Goal: Task Accomplishment & Management: Use online tool/utility

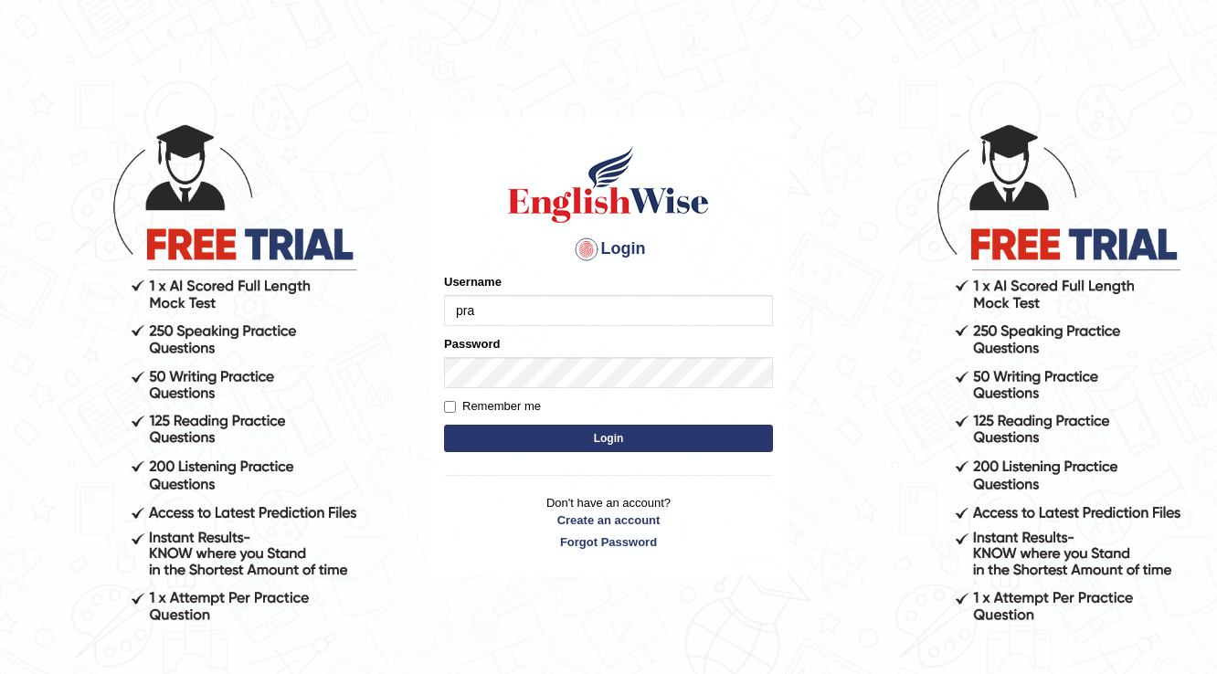
type input "prabhhsiimransingh"
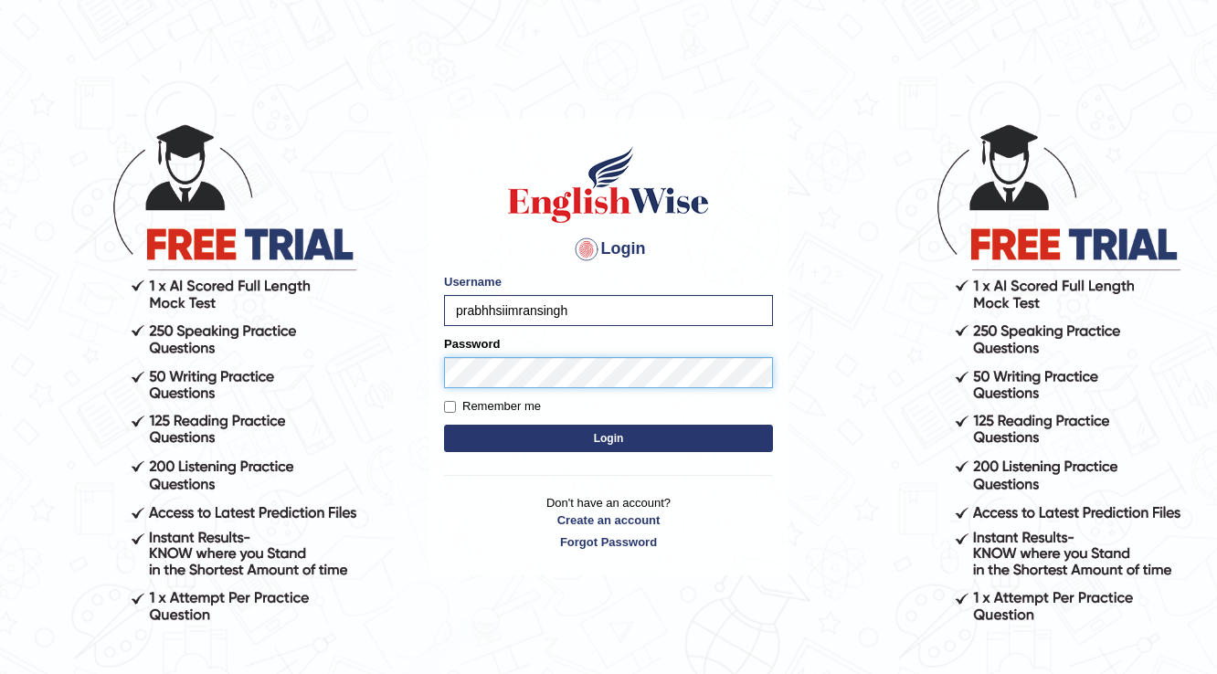
click at [444, 425] on button "Login" at bounding box center [608, 438] width 329 height 27
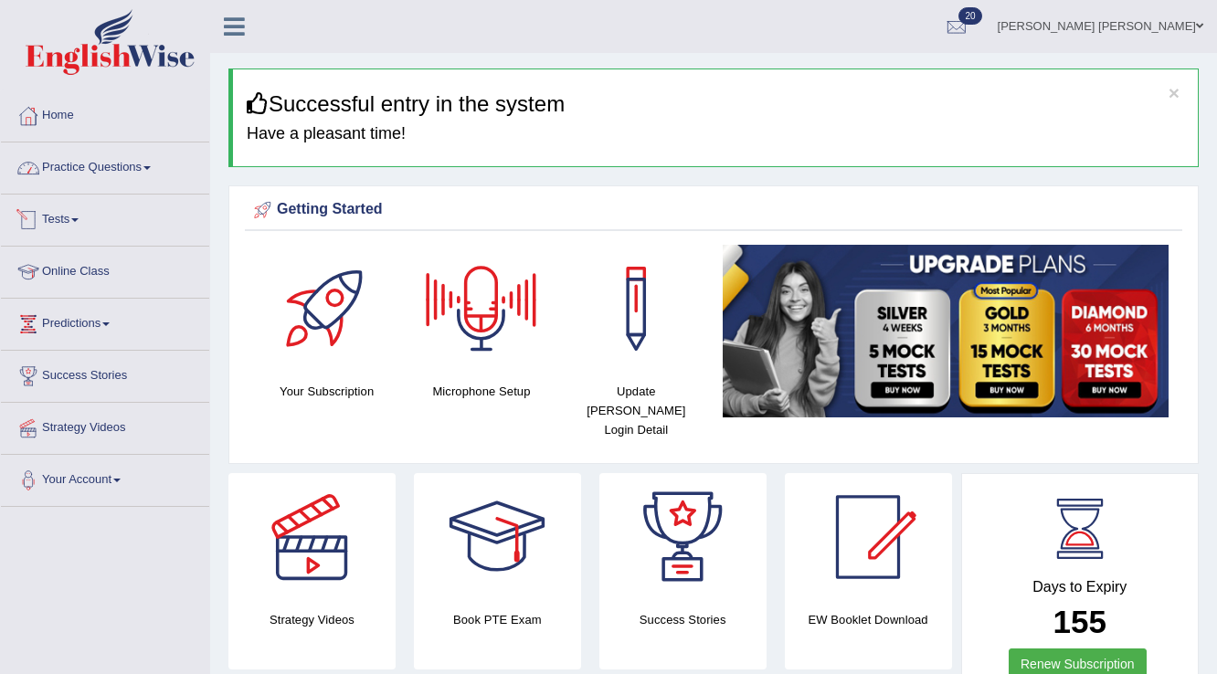
click at [130, 163] on link "Practice Questions" at bounding box center [105, 166] width 208 height 46
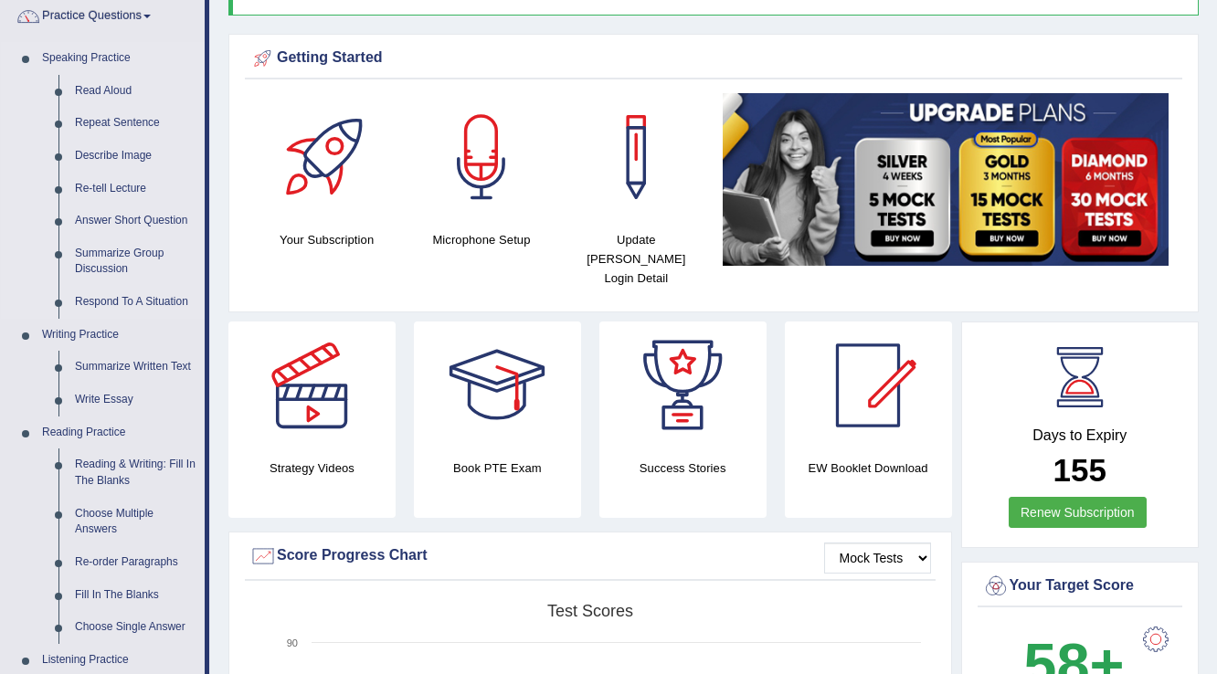
scroll to position [78, 0]
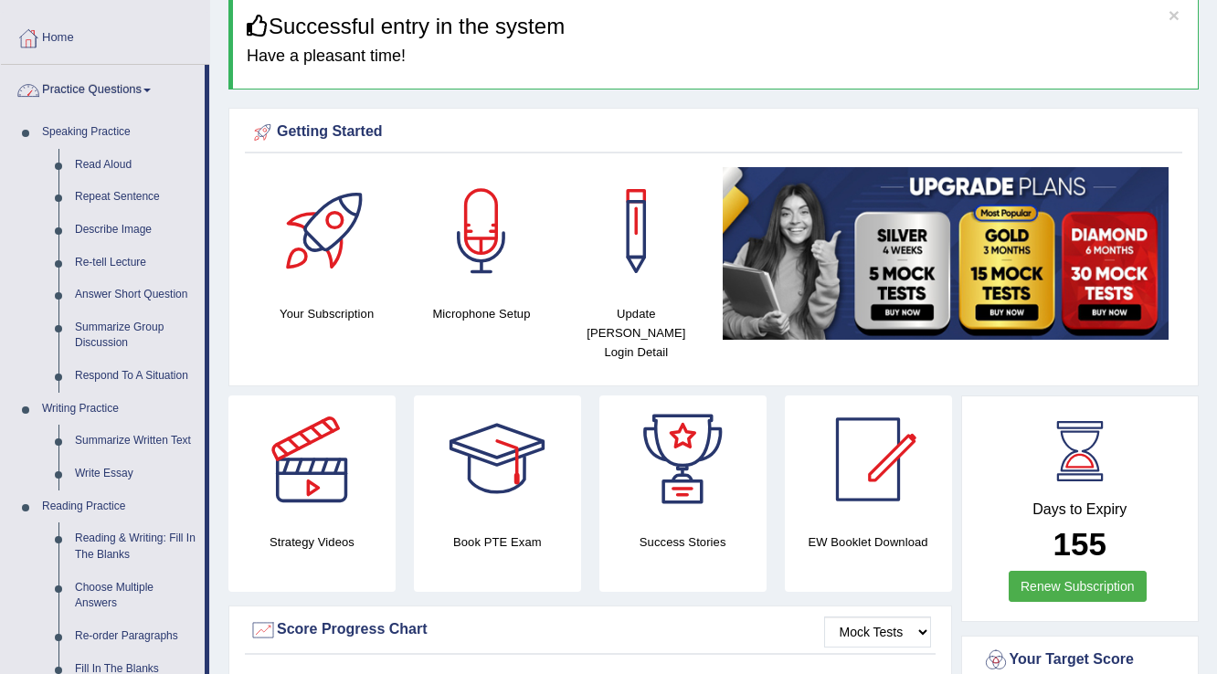
click at [146, 86] on link "Practice Questions" at bounding box center [103, 88] width 204 height 46
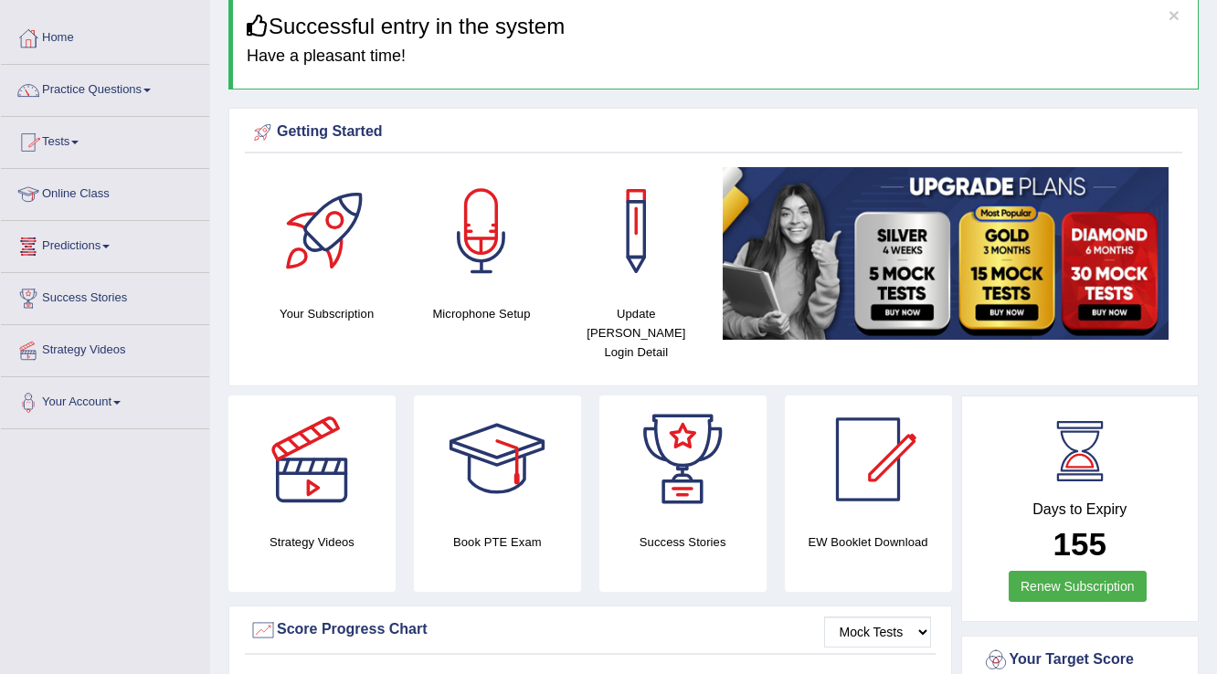
click at [79, 135] on link "Tests" at bounding box center [105, 140] width 208 height 46
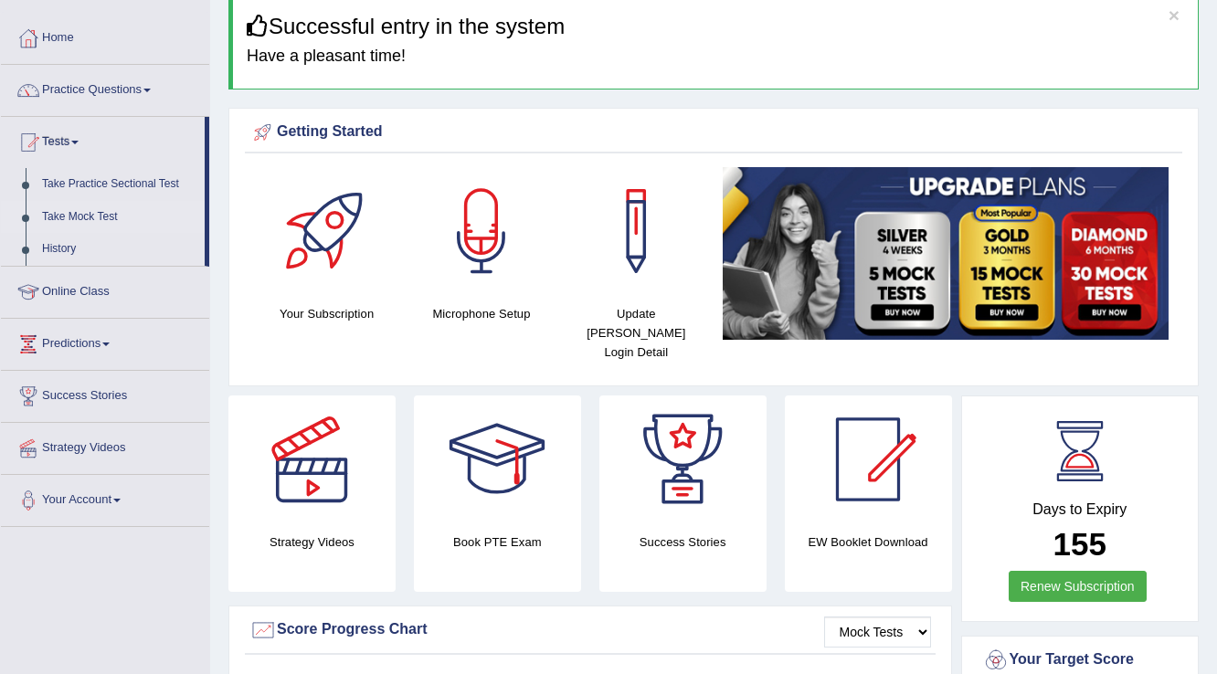
click at [74, 212] on link "Take Mock Test" at bounding box center [119, 217] width 171 height 33
click at [74, 212] on ul "Home Practice Questions Speaking Practice Read Aloud Repeat Sentence Describe I…" at bounding box center [105, 244] width 208 height 463
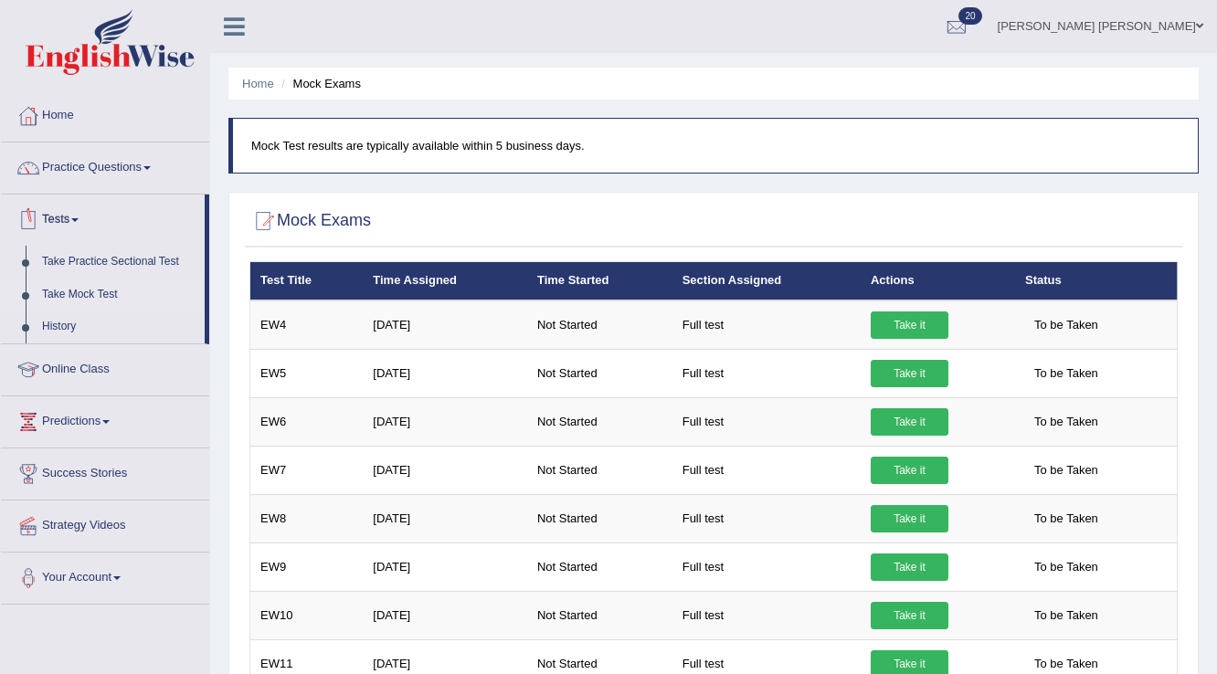
click at [82, 257] on link "Take Practice Sectional Test" at bounding box center [119, 262] width 171 height 33
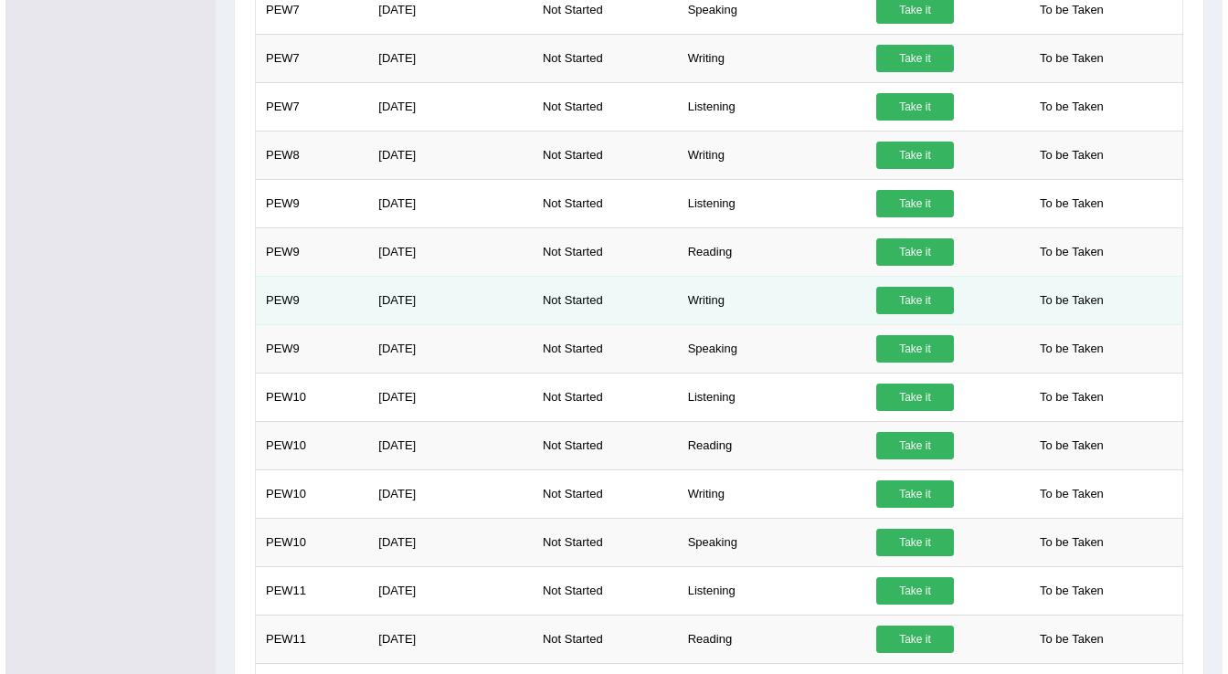
scroll to position [1069, 0]
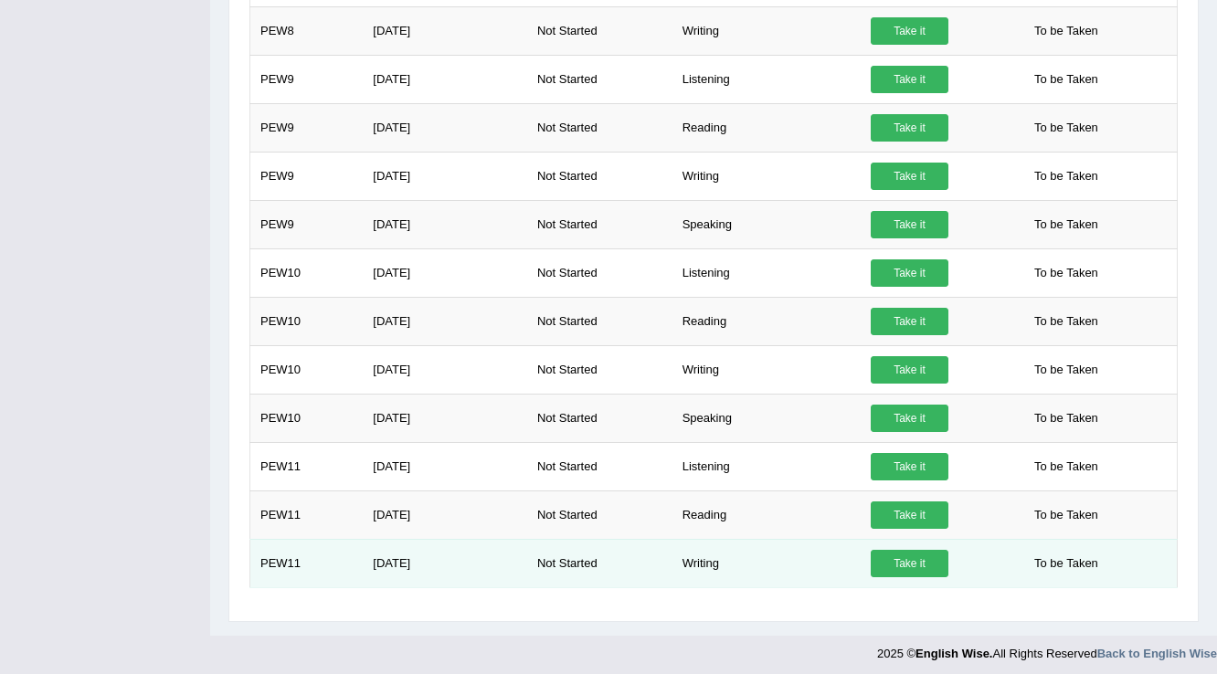
click at [897, 559] on link "Take it" at bounding box center [910, 563] width 78 height 27
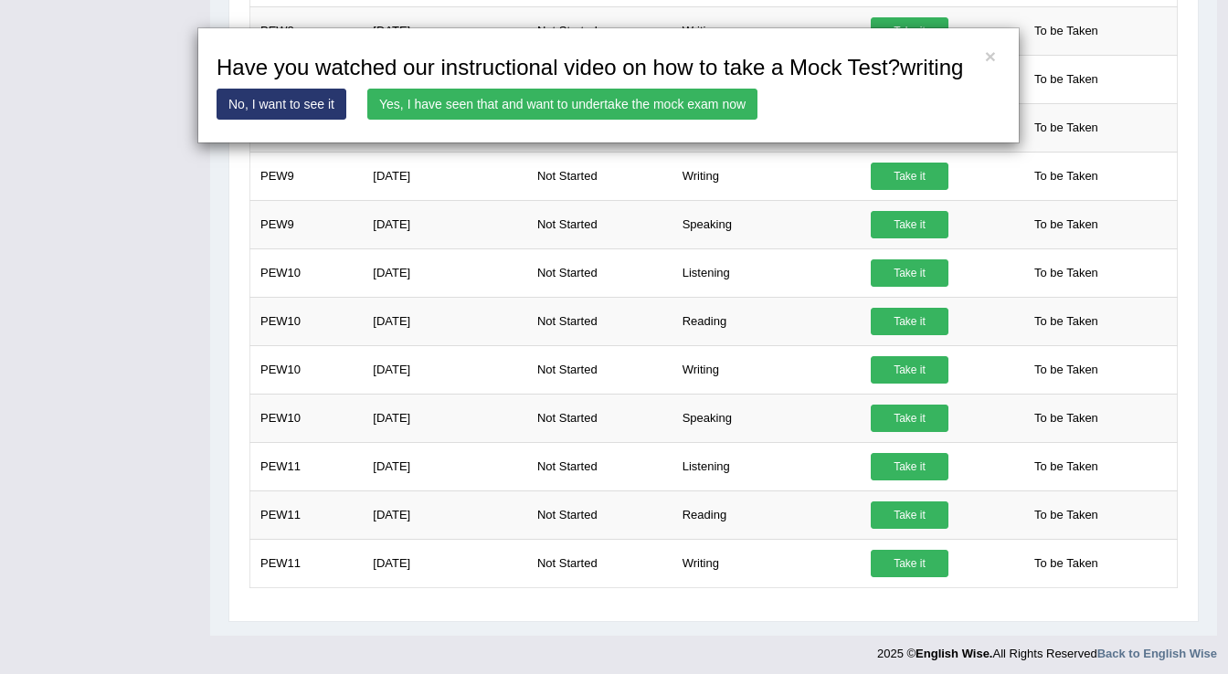
click at [556, 110] on link "Yes, I have seen that and want to undertake the mock exam now" at bounding box center [562, 104] width 390 height 31
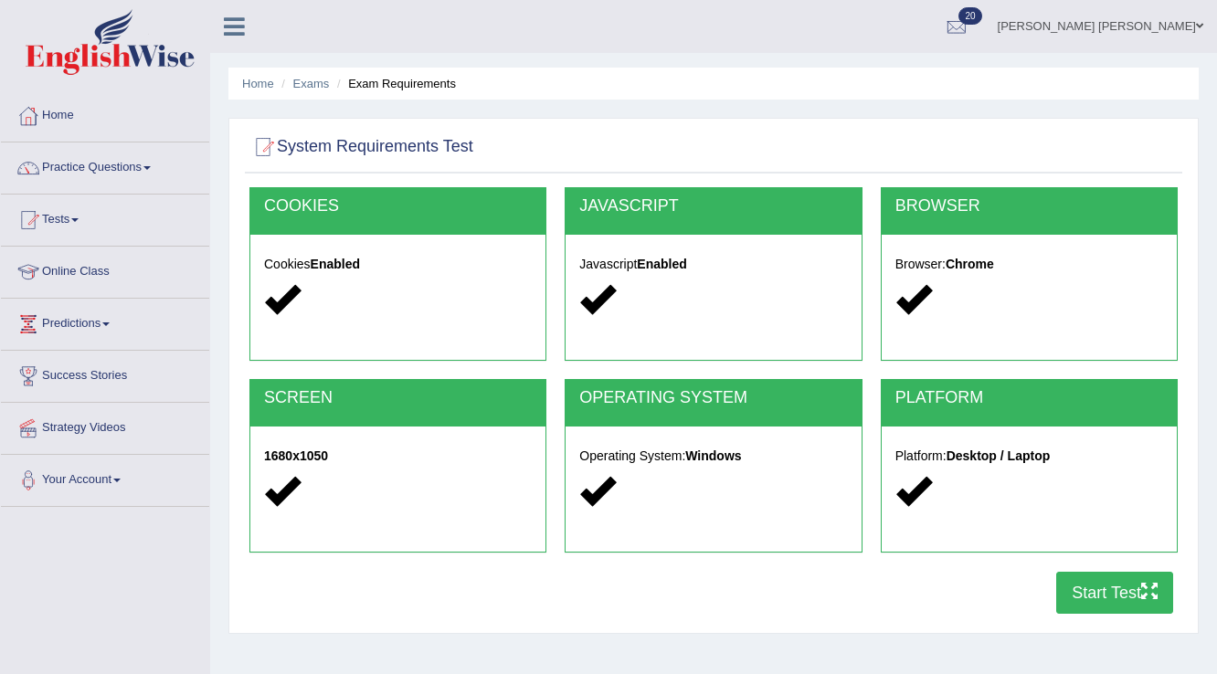
click at [1082, 585] on button "Start Test" at bounding box center [1114, 593] width 117 height 42
